Goal: Information Seeking & Learning: Learn about a topic

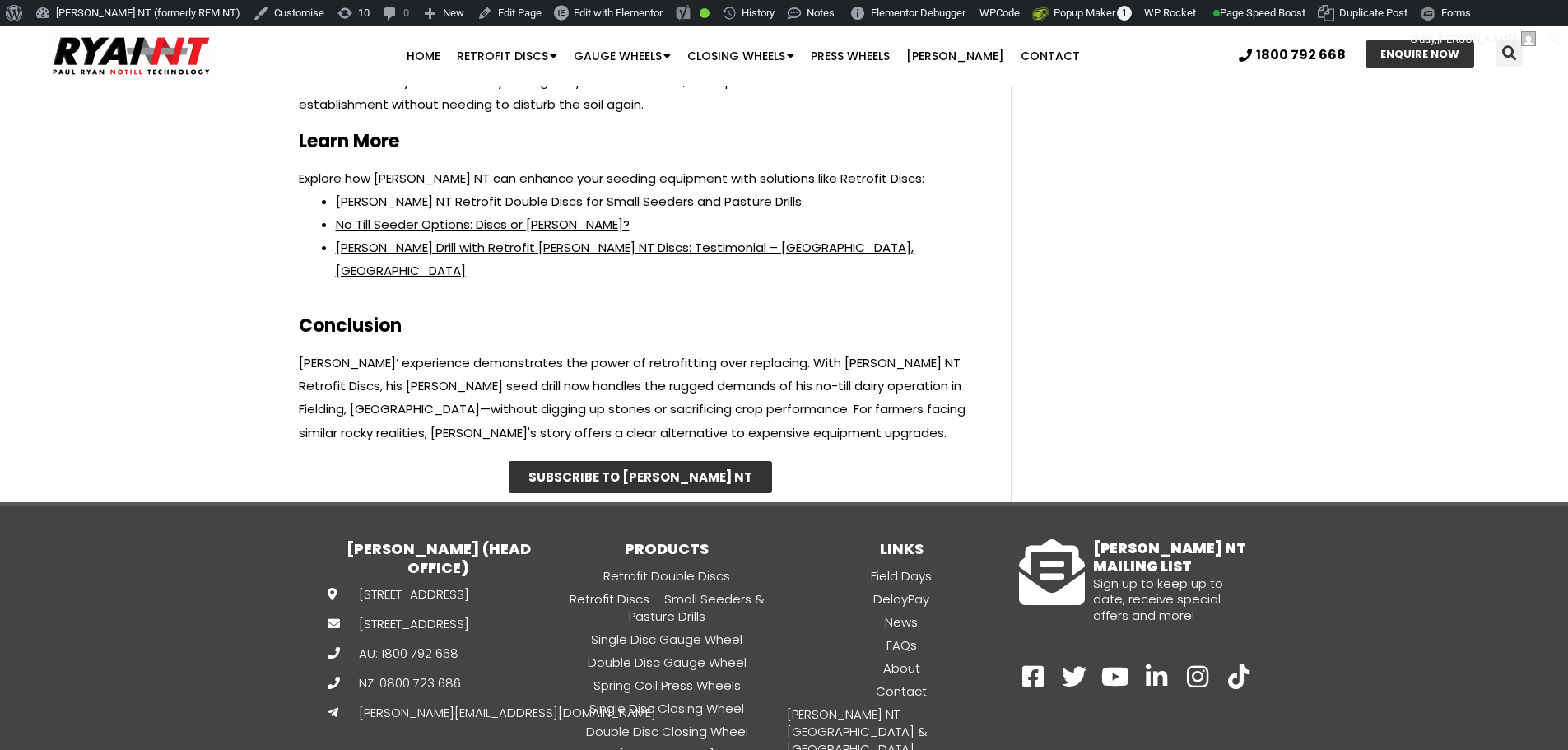
scroll to position [6926, 0]
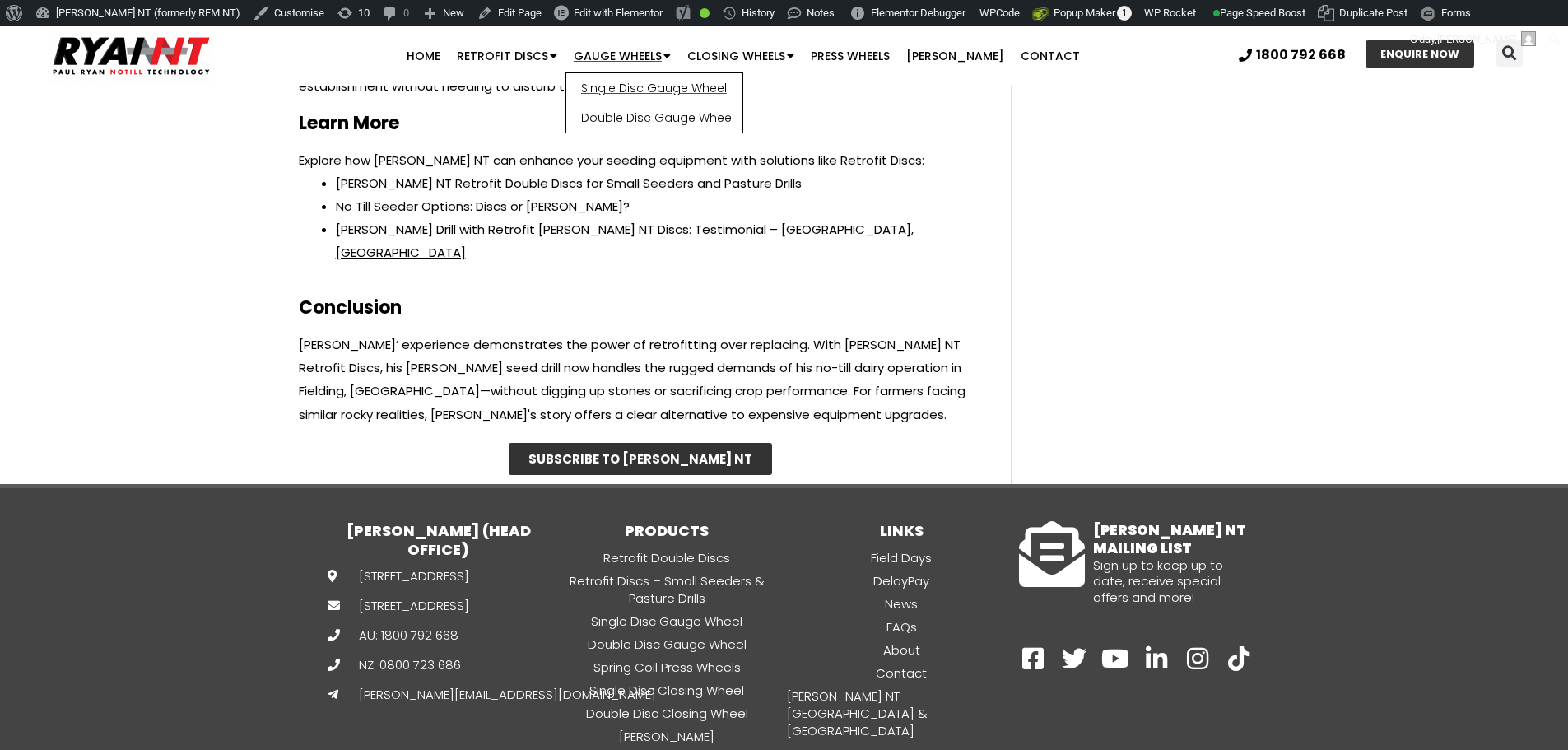
click at [658, 81] on link "Single Disc Gauge Wheel" at bounding box center [654, 88] width 176 height 30
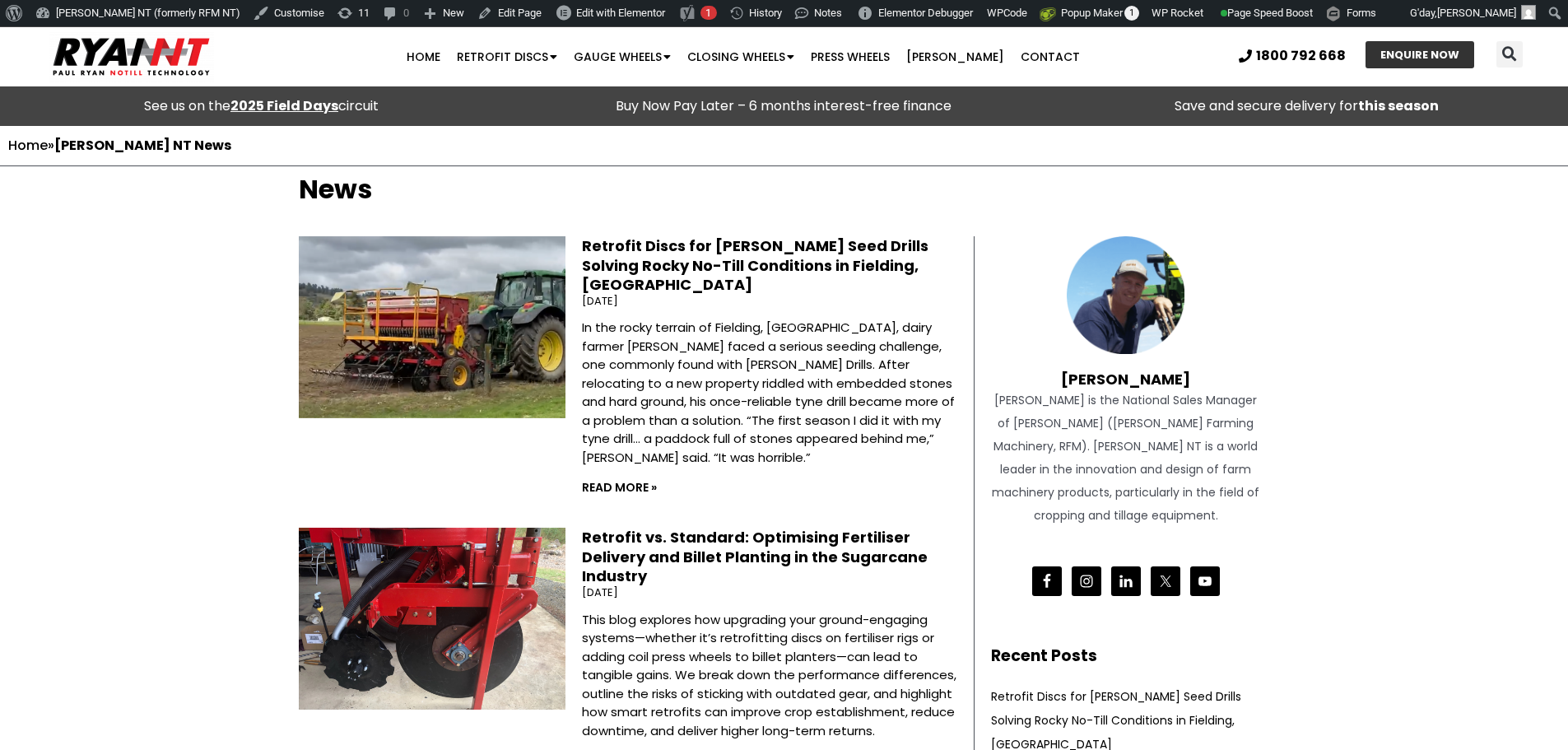
click at [736, 247] on link "Retrofit Discs for [PERSON_NAME] Seed Drills Solving Rocky No-Till Conditions i…" at bounding box center [755, 264] width 347 height 59
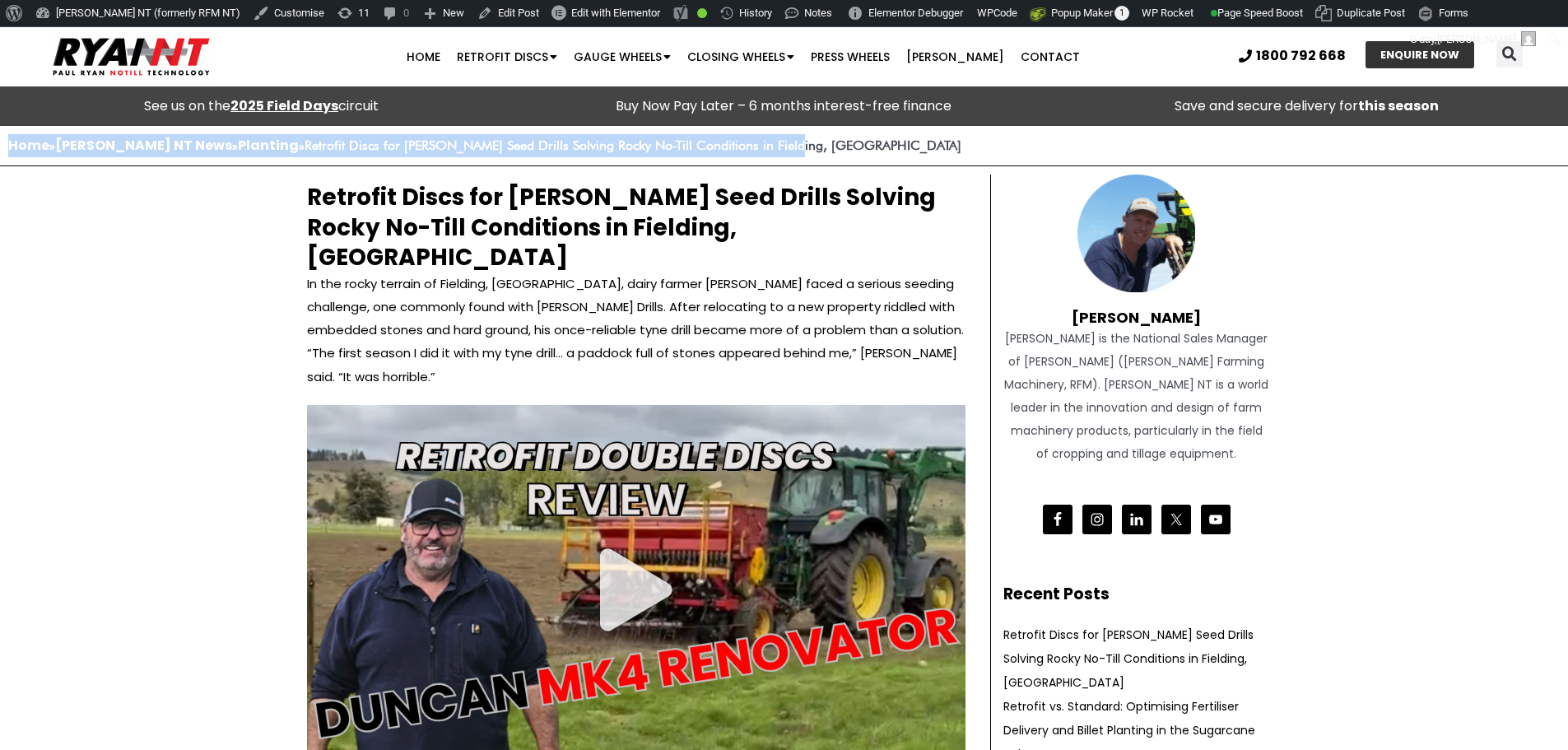
drag, startPoint x: 747, startPoint y: 143, endPoint x: 12, endPoint y: 150, distance: 735.0
click at [12, 150] on p "Home » RYAN NT News » Planting » Retrofit Discs for Duncan Seed Drills Solving …" at bounding box center [784, 146] width 1551 height 23
copy span "Home » RYAN NT News » Planting » Retrofit Discs for Duncan Seed Drills Solving …"
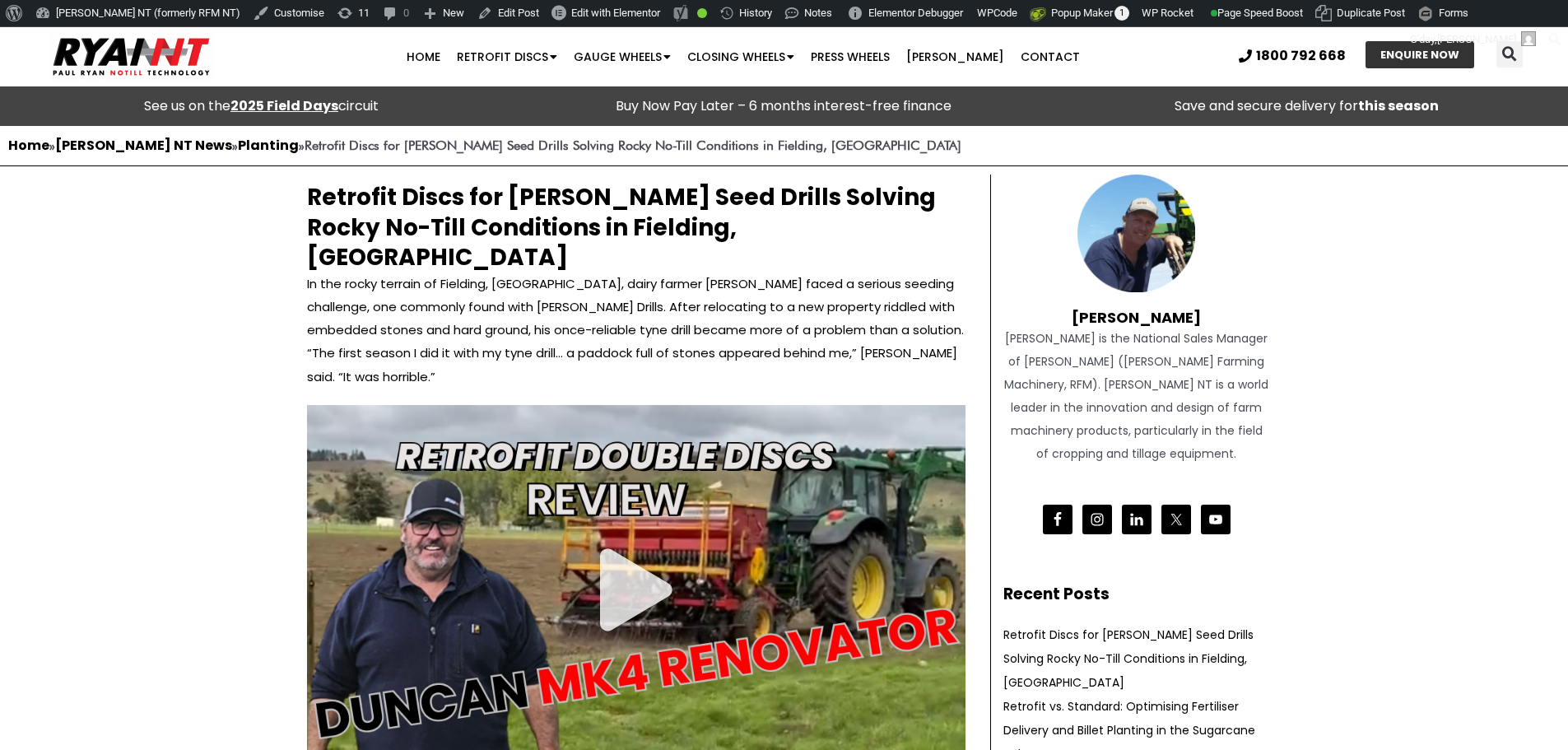
drag, startPoint x: 151, startPoint y: 148, endPoint x: 124, endPoint y: 148, distance: 27.0
